Goal: Transaction & Acquisition: Purchase product/service

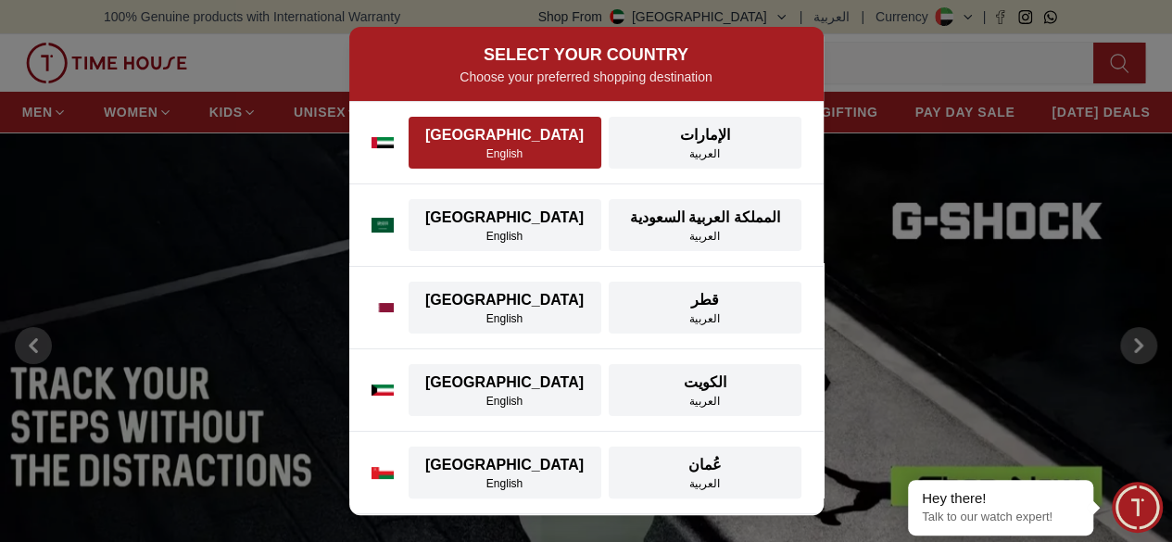
click at [535, 139] on div "[GEOGRAPHIC_DATA]" at bounding box center [505, 135] width 170 height 22
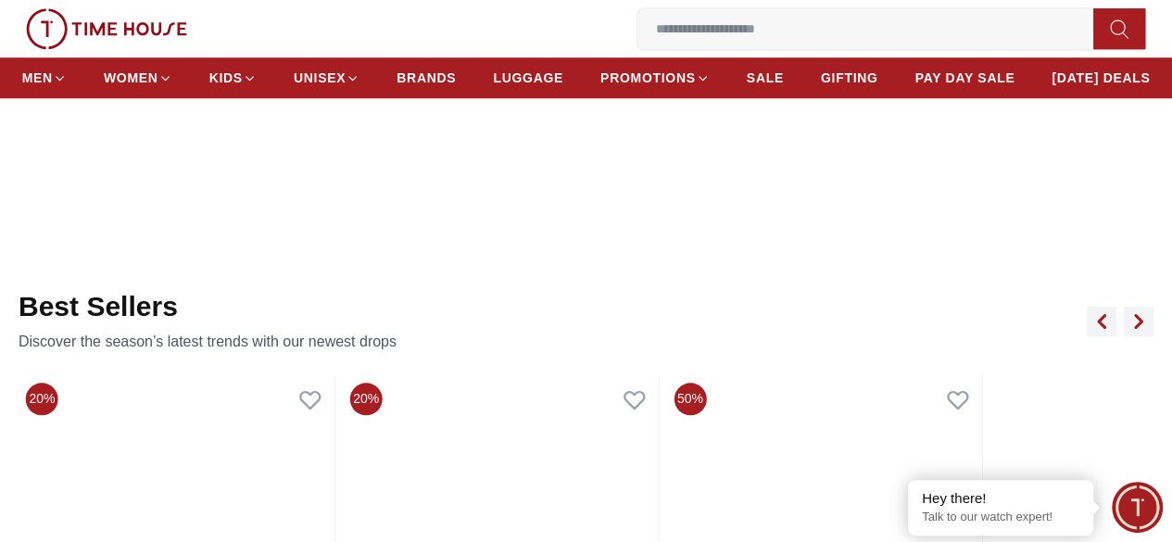
scroll to position [741, 0]
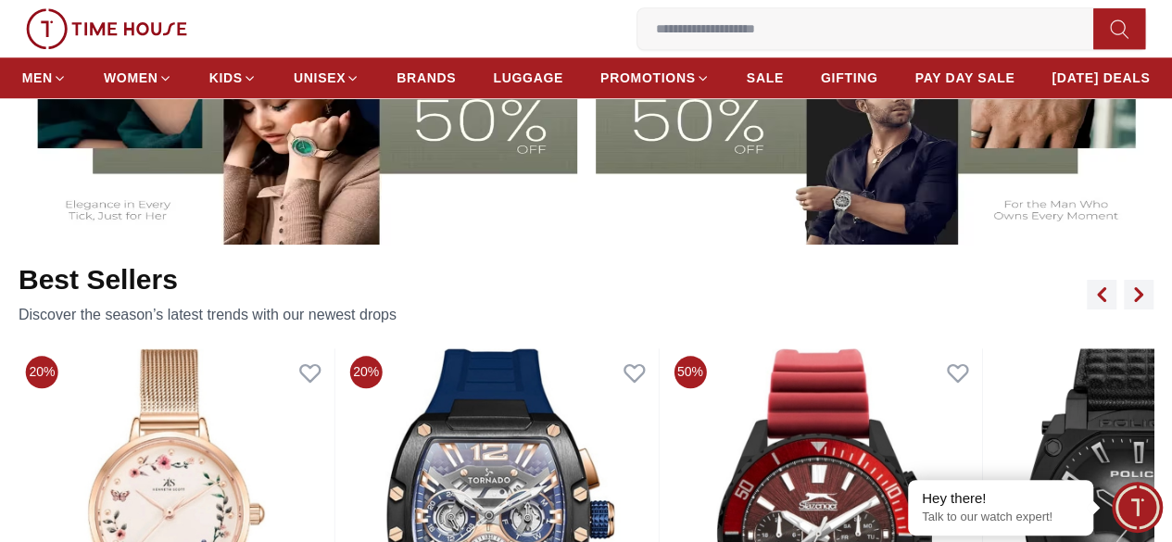
click at [351, 215] on img at bounding box center [296, 88] width 562 height 312
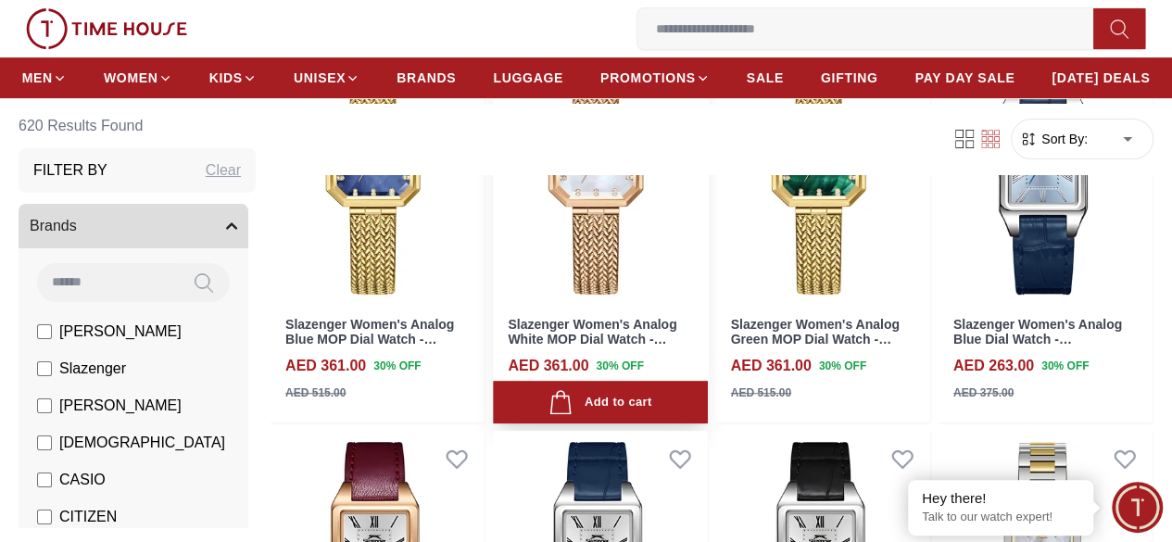
scroll to position [278, 0]
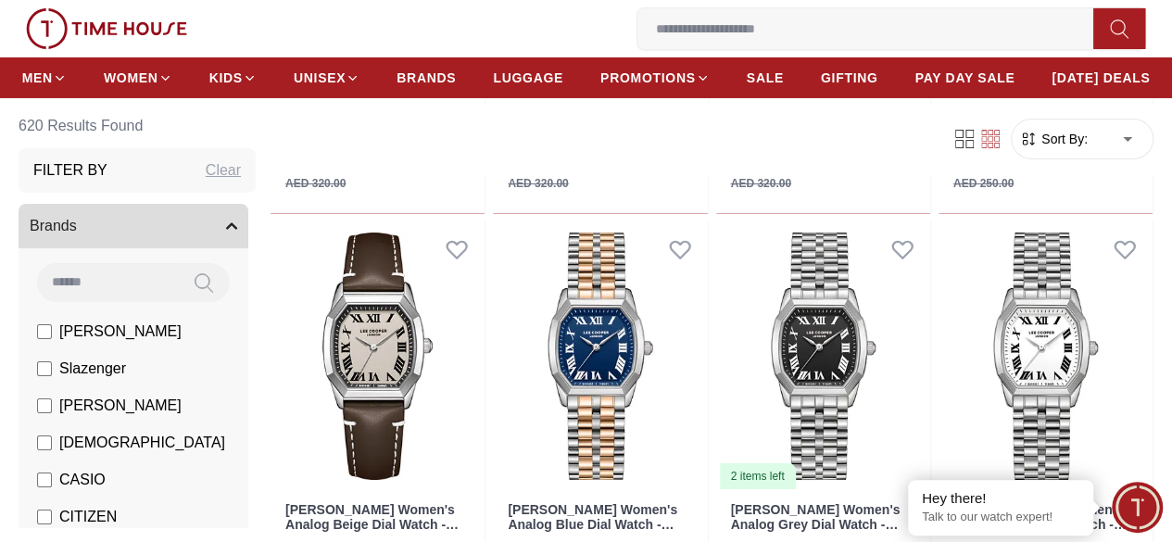
scroll to position [3242, 0]
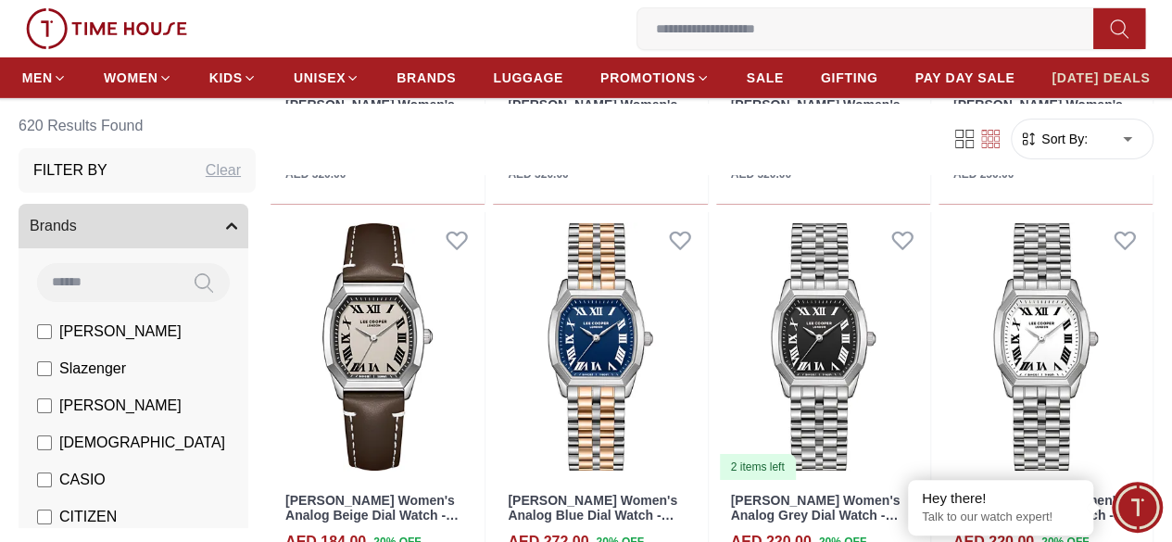
click at [1116, 86] on span "[DATE] DEALS" at bounding box center [1100, 78] width 98 height 19
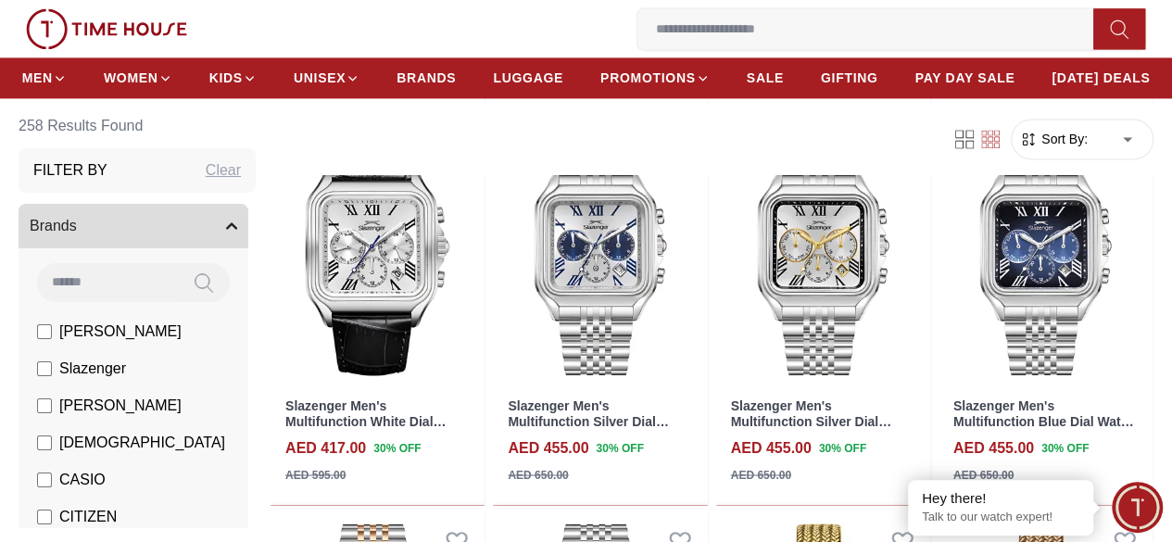
scroll to position [1390, 0]
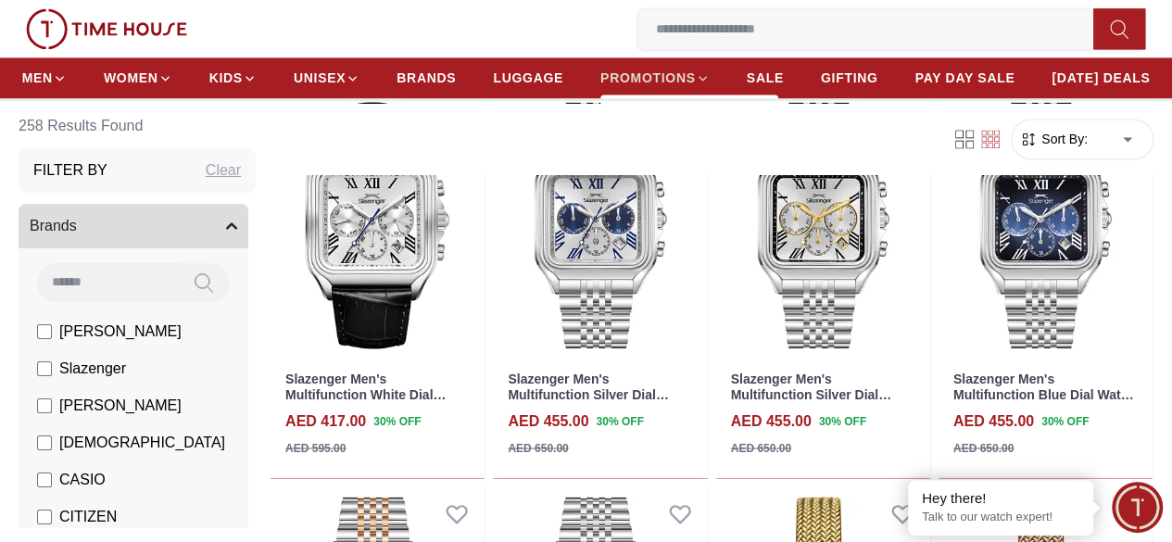
click at [696, 85] on span "PROMOTIONS" at bounding box center [647, 78] width 95 height 19
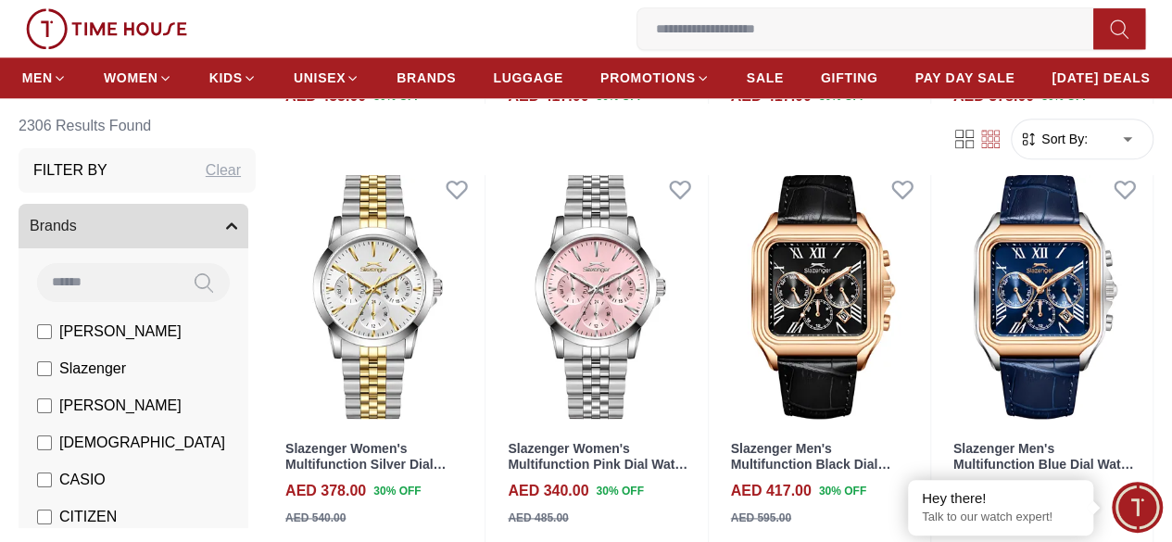
scroll to position [926, 0]
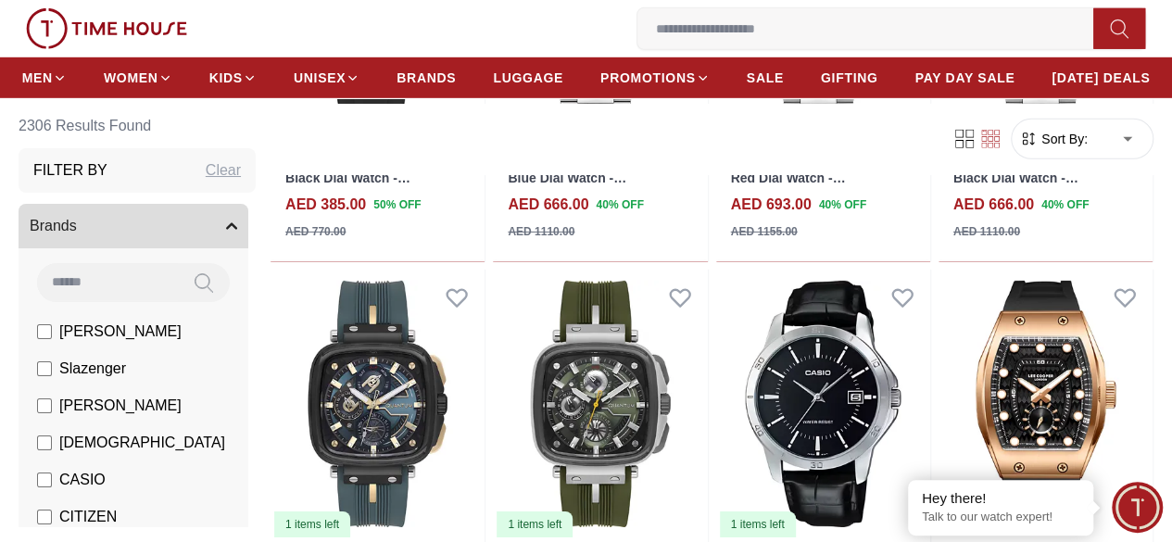
scroll to position [2872, 0]
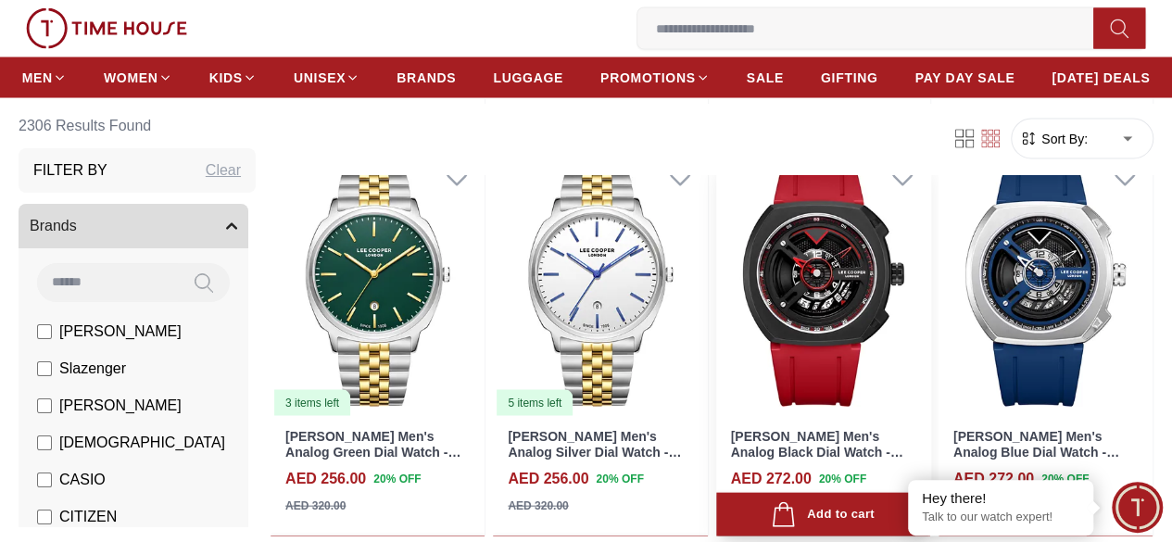
scroll to position [5558, 0]
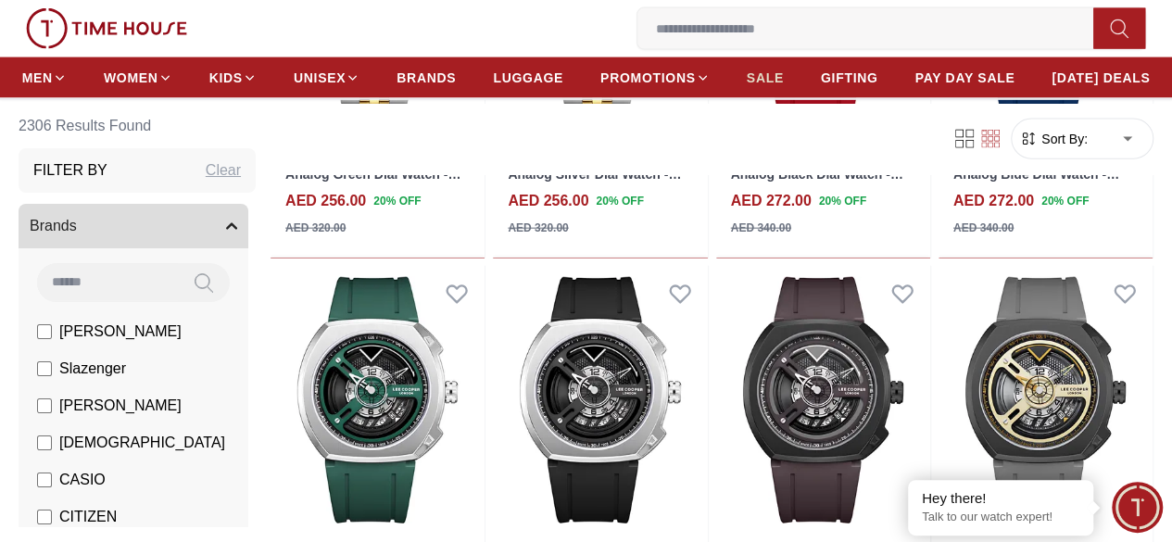
click at [784, 79] on span "SALE" at bounding box center [765, 78] width 37 height 19
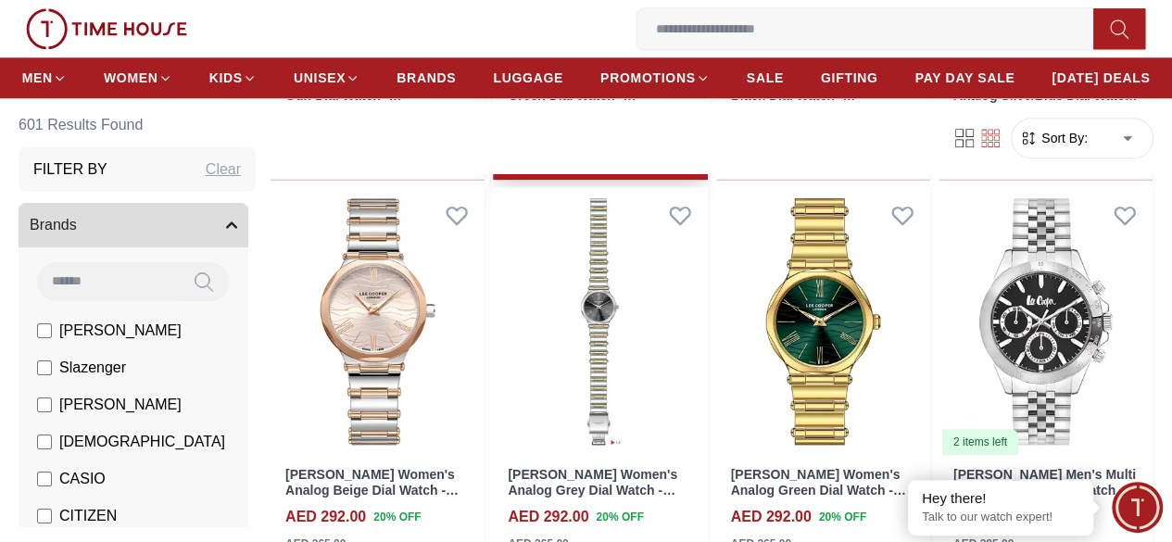
scroll to position [926, 0]
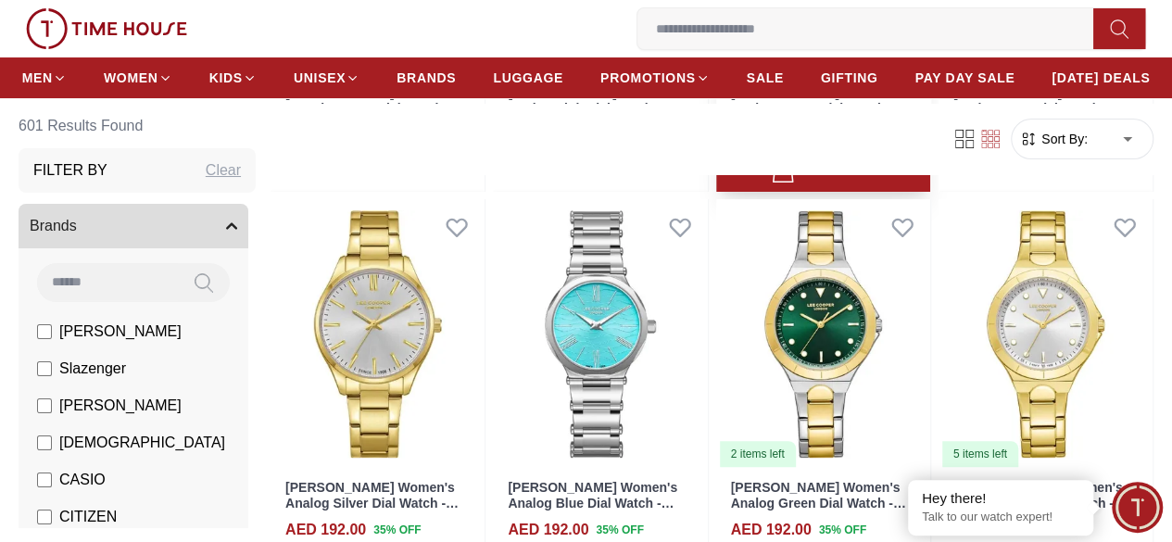
scroll to position [3613, 0]
